Goal: Task Accomplishment & Management: Complete application form

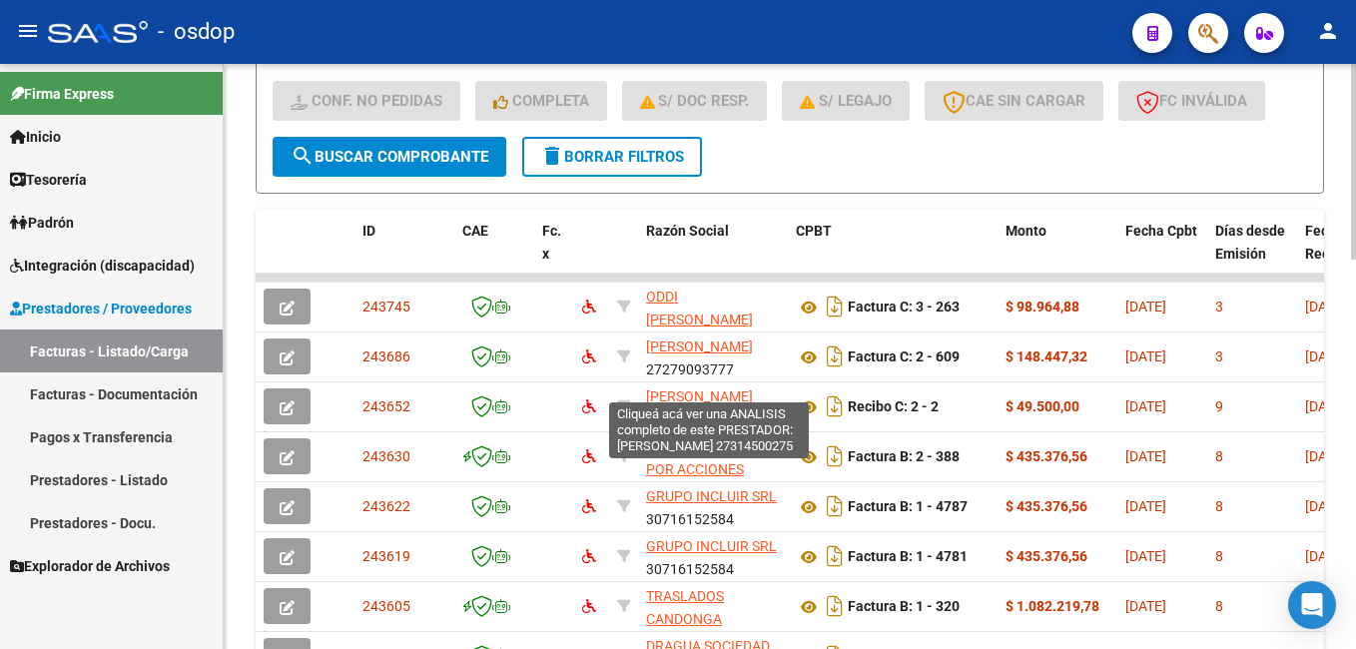
scroll to position [750, 0]
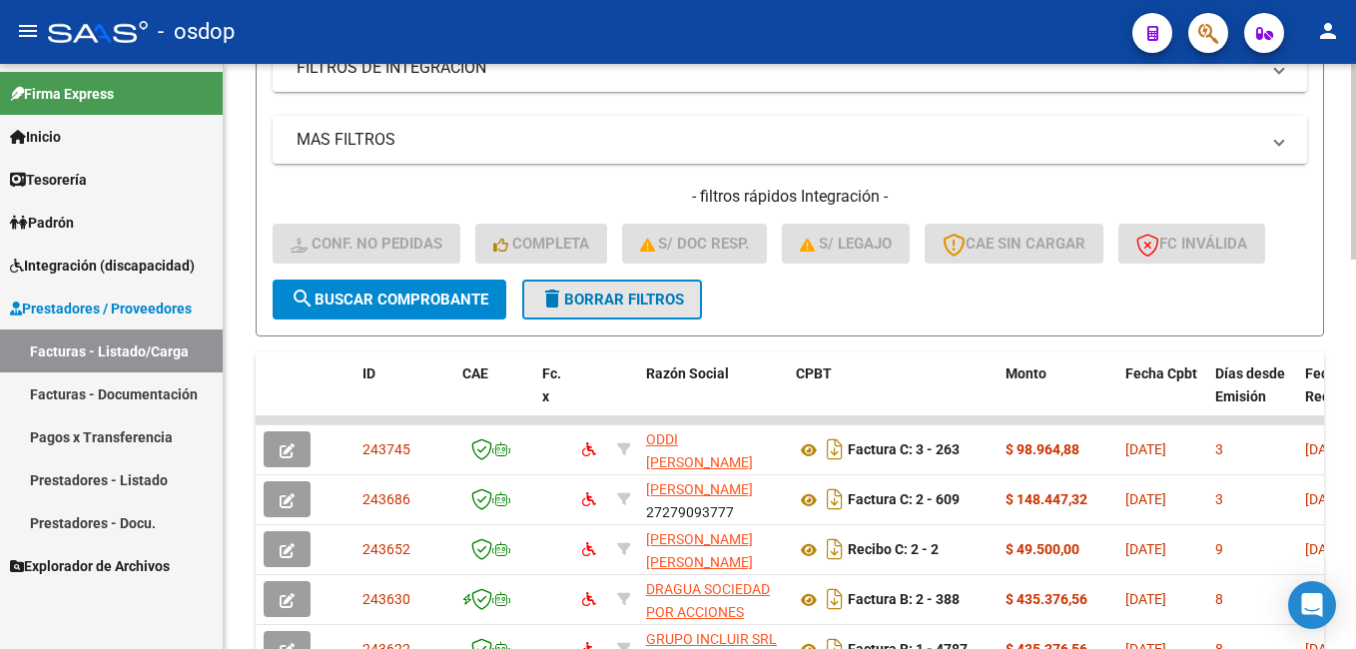
click at [657, 299] on span "delete Borrar Filtros" at bounding box center [612, 300] width 144 height 18
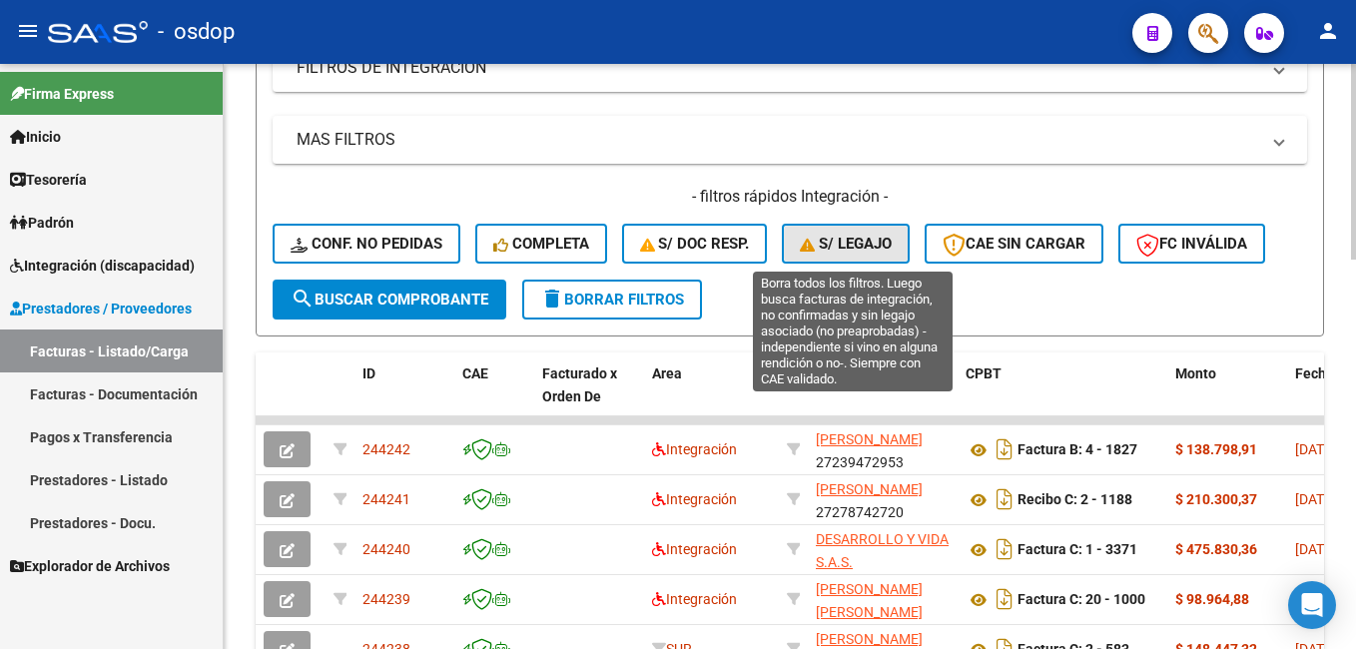
click at [853, 237] on span "S/ legajo" at bounding box center [846, 244] width 92 height 18
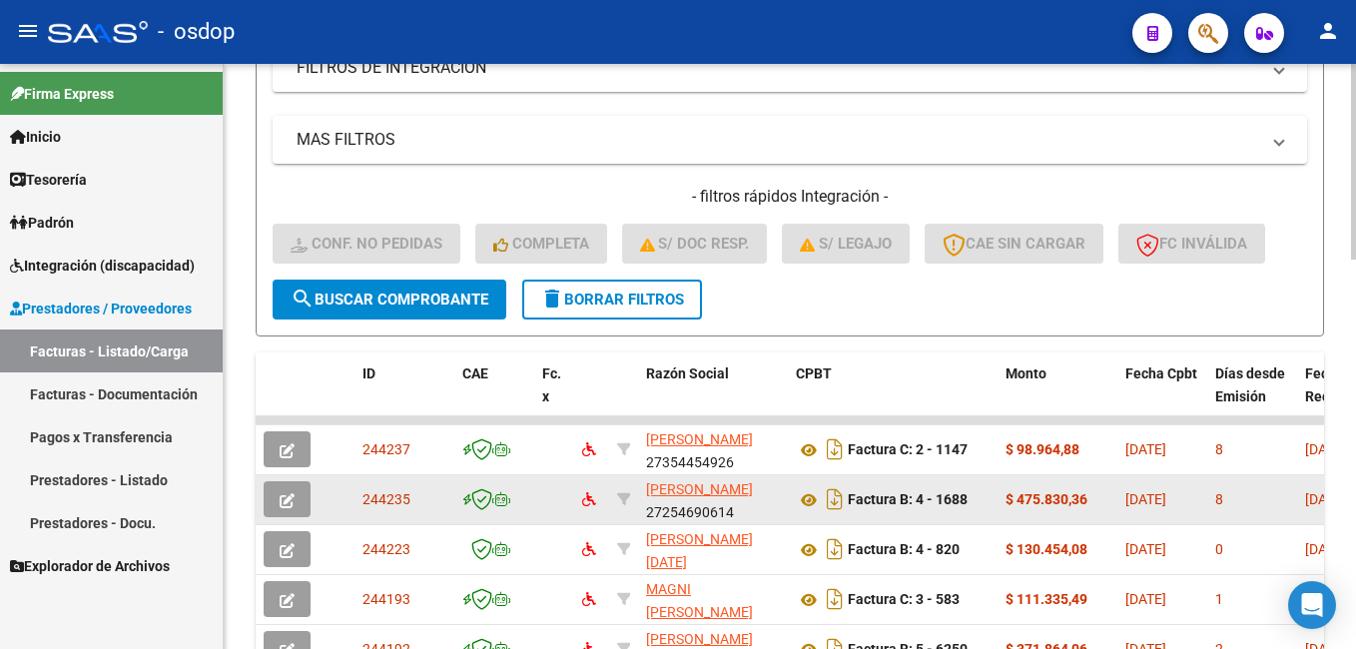
scroll to position [850, 0]
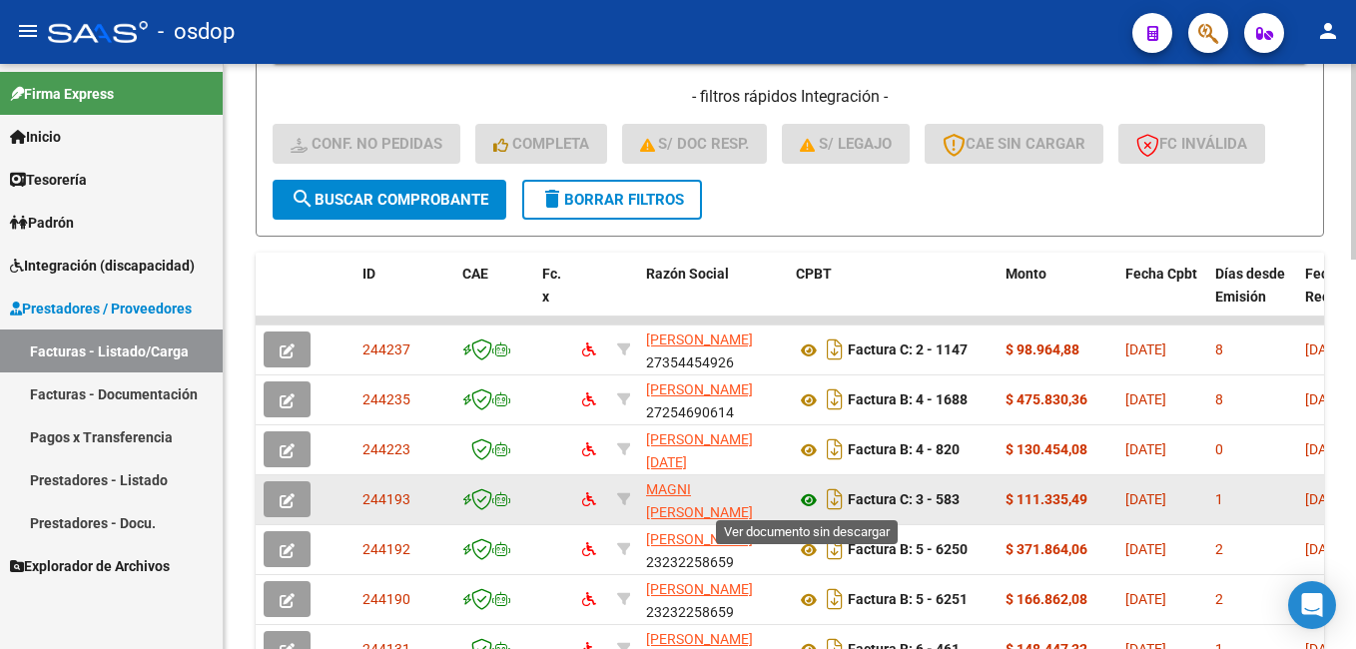
click at [806, 500] on icon at bounding box center [809, 500] width 26 height 24
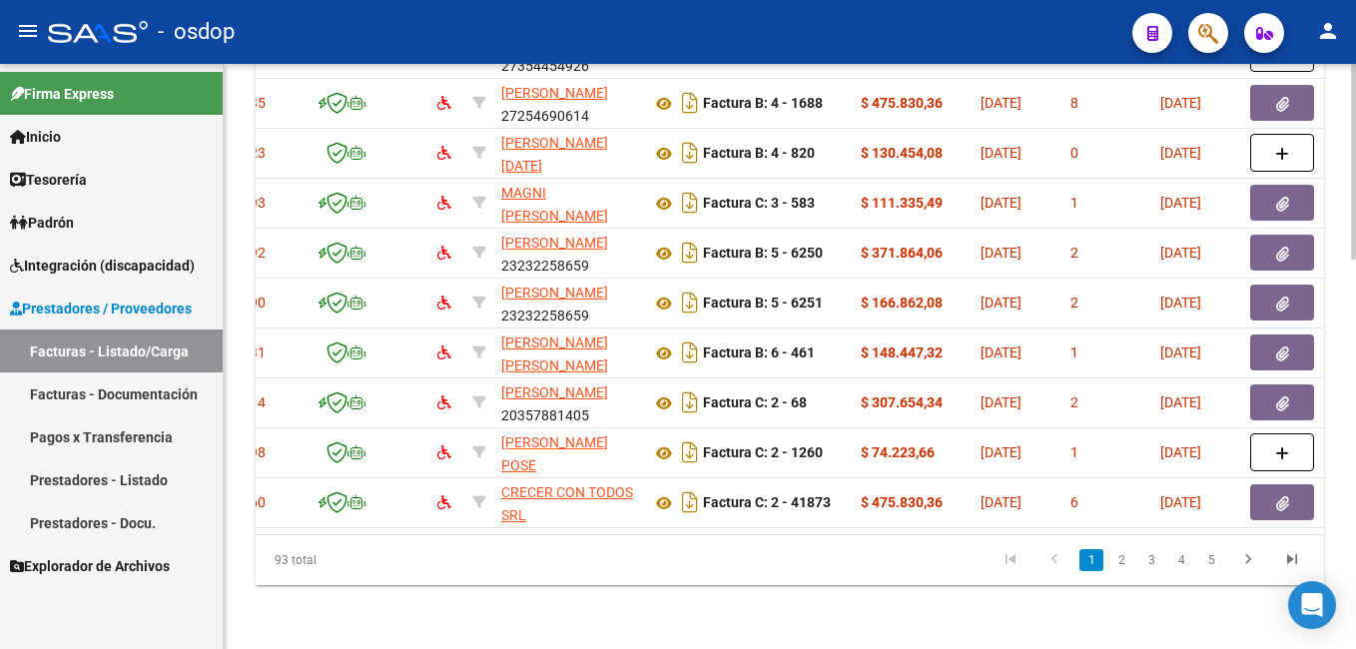
scroll to position [0, 0]
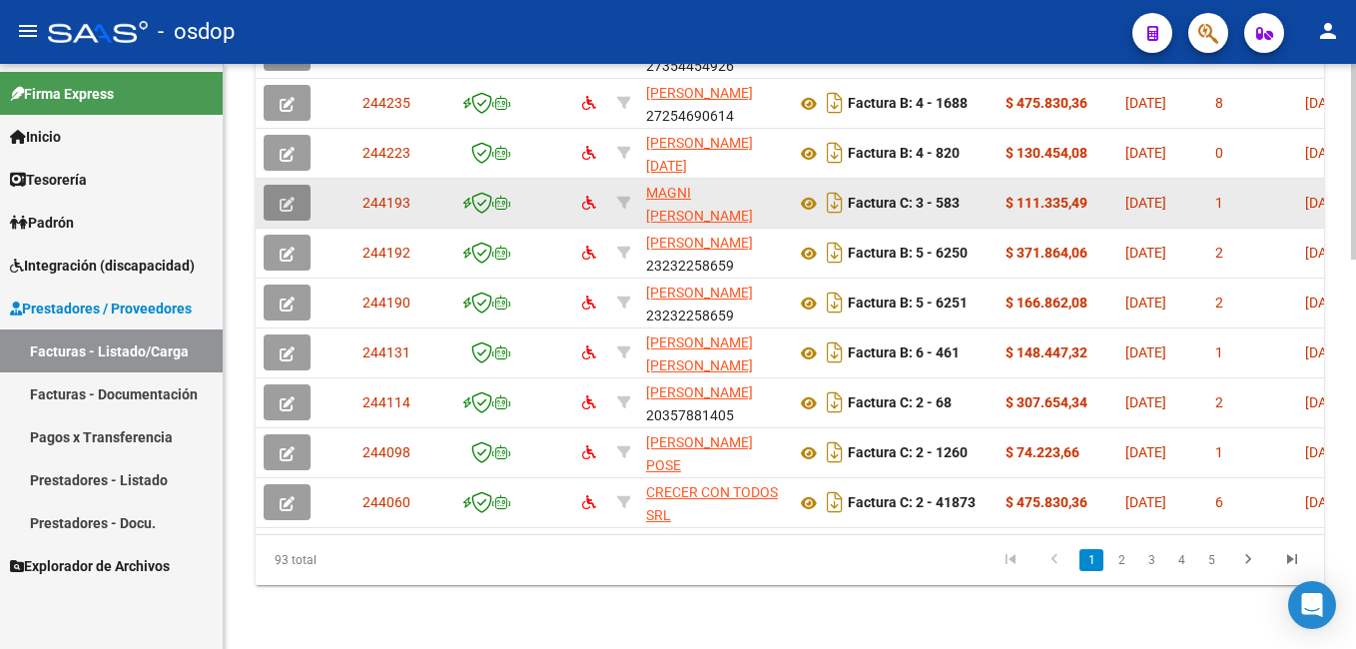
click at [275, 195] on button "button" at bounding box center [287, 203] width 47 height 36
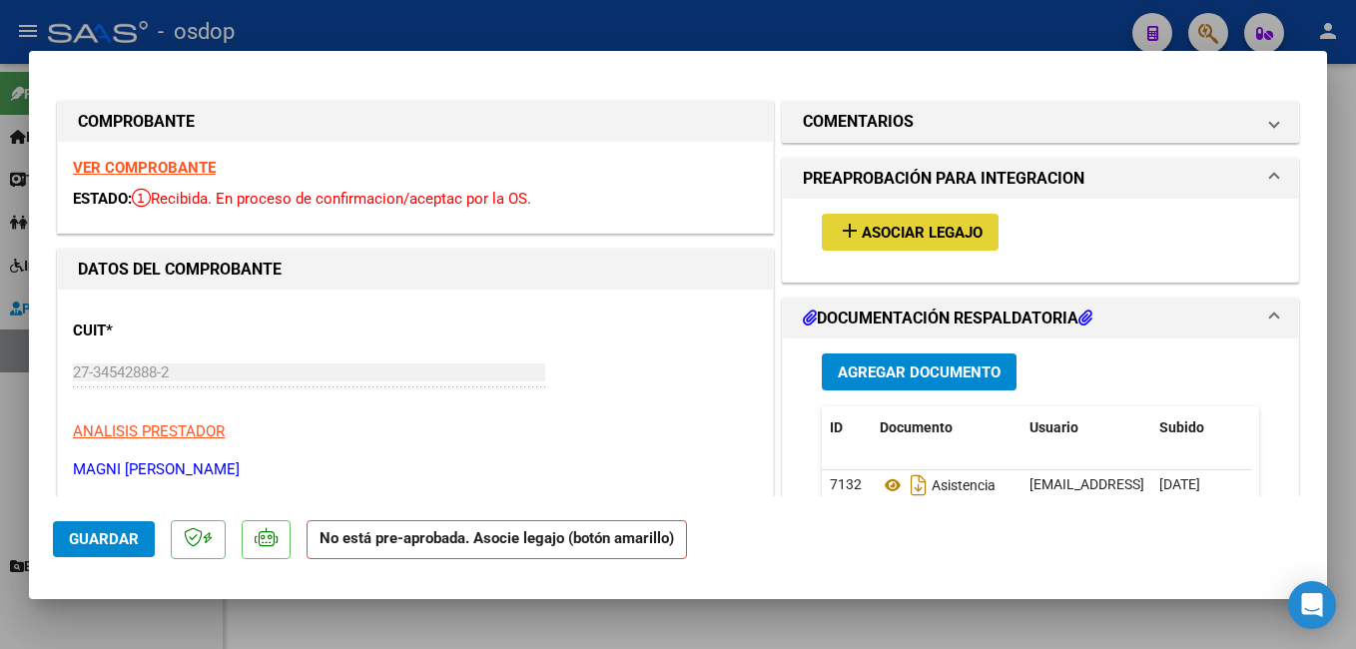
click at [893, 227] on span "Asociar Legajo" at bounding box center [922, 233] width 121 height 18
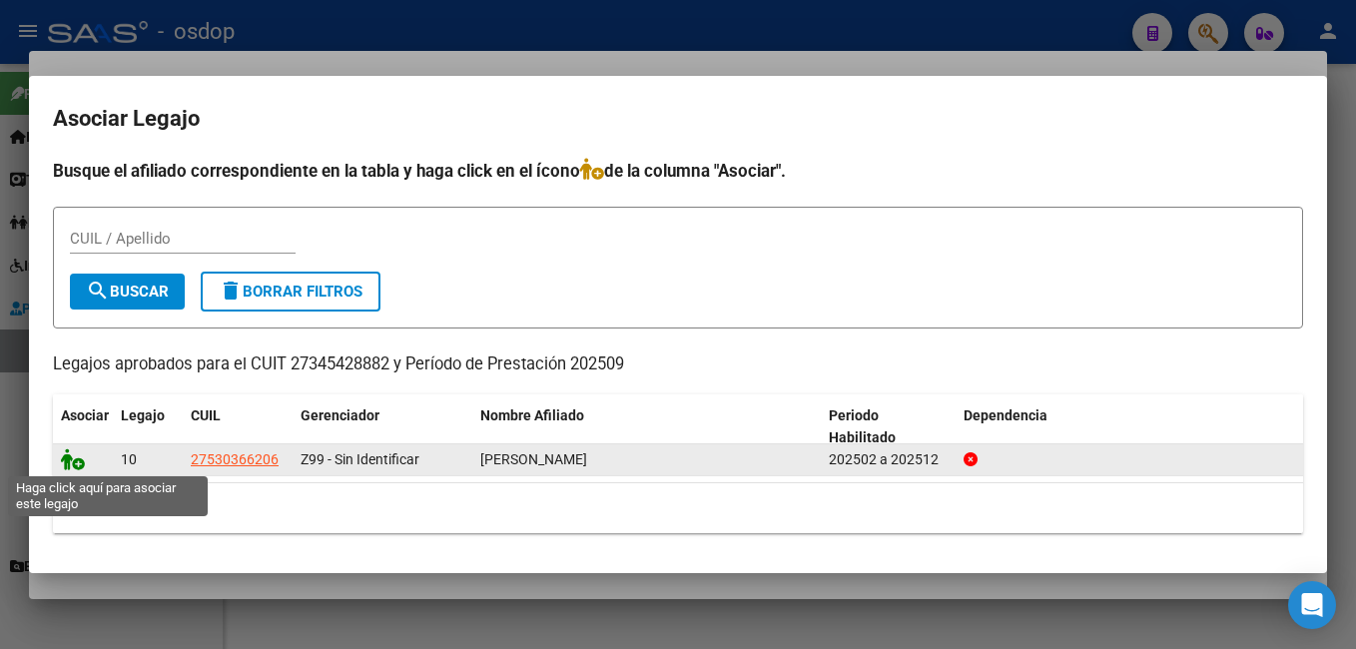
click at [75, 457] on icon at bounding box center [73, 459] width 24 height 22
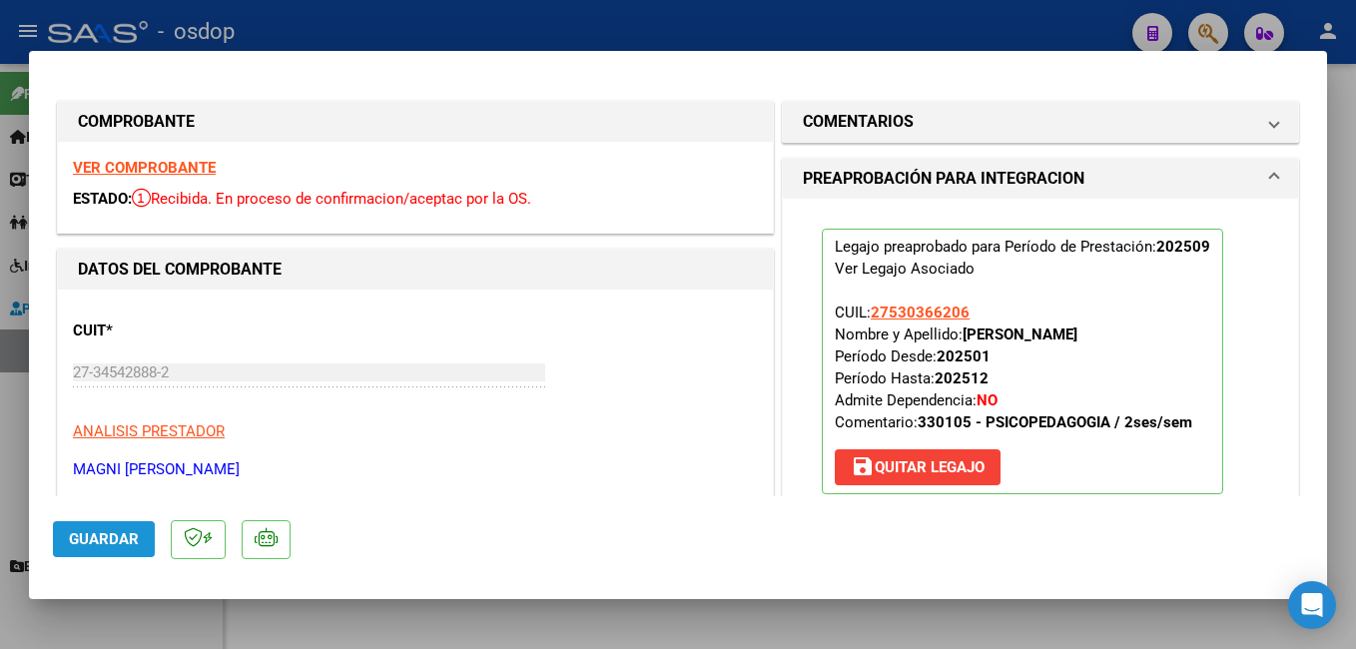
click at [100, 531] on span "Guardar" at bounding box center [104, 539] width 70 height 18
click at [114, 531] on span "Guardar" at bounding box center [104, 539] width 70 height 18
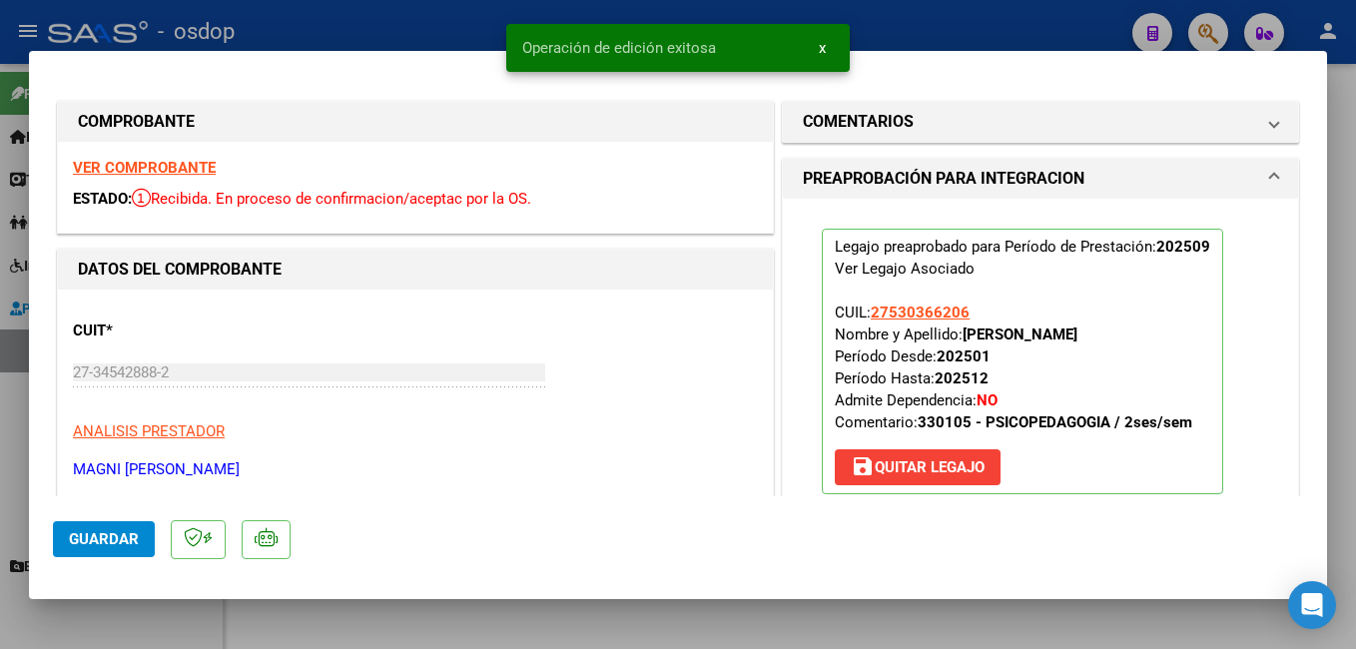
click at [656, 29] on snack-bar-container "Operación de edición exitosa x" at bounding box center [677, 48] width 343 height 48
click at [447, 28] on div at bounding box center [678, 324] width 1356 height 649
type input "$ 0,00"
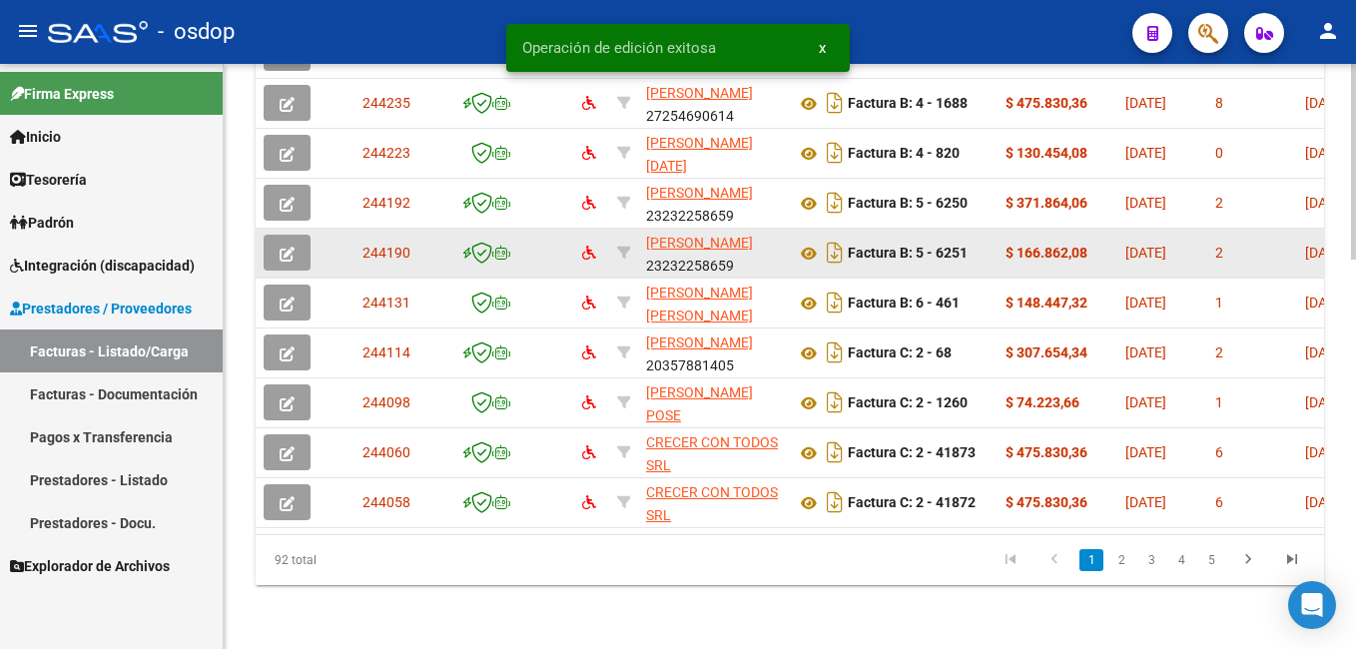
scroll to position [1149, 0]
